Goal: Information Seeking & Learning: Learn about a topic

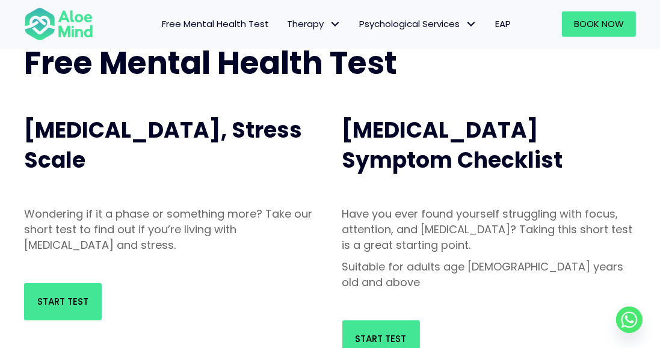
scroll to position [95, 0]
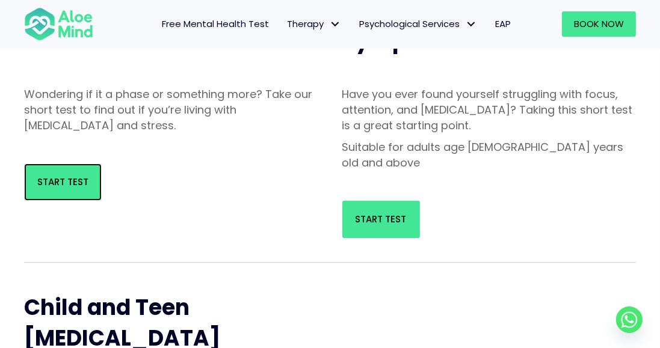
click at [40, 164] on link "Start Test" at bounding box center [63, 182] width 78 height 37
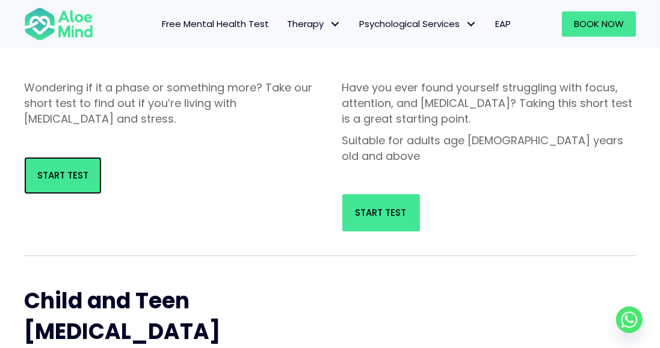
scroll to position [255, 0]
